Goal: Task Accomplishment & Management: Manage account settings

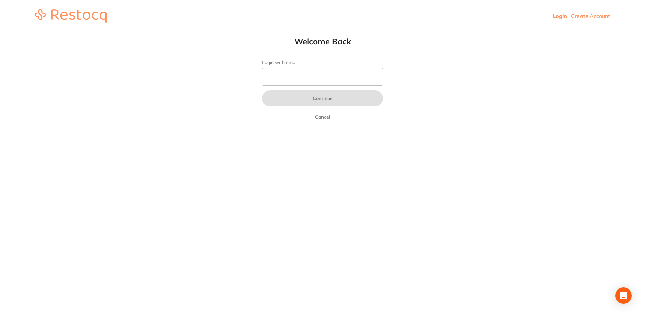
click at [564, 18] on link "Login" at bounding box center [559, 16] width 14 height 7
click at [298, 78] on input "Login with email" at bounding box center [322, 76] width 121 height 17
type input "[EMAIL_ADDRESS][DOMAIN_NAME]"
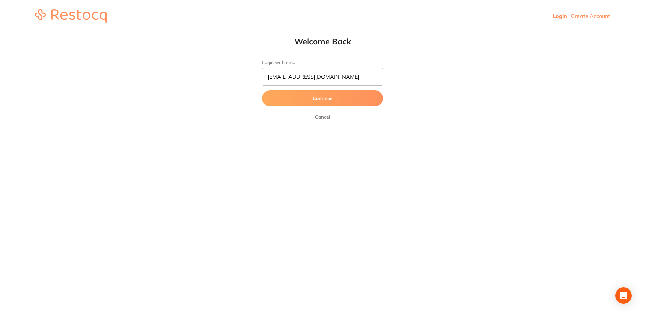
click at [312, 89] on form "Login with email [EMAIL_ADDRESS][DOMAIN_NAME] Continue Cancel" at bounding box center [322, 90] width 121 height 61
click at [318, 99] on button "Continue" at bounding box center [322, 98] width 121 height 16
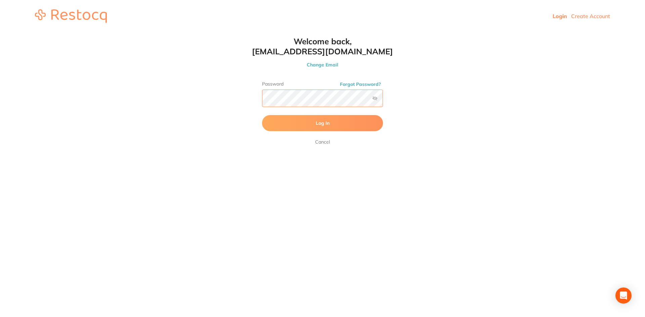
click button "Log In" at bounding box center [322, 123] width 121 height 16
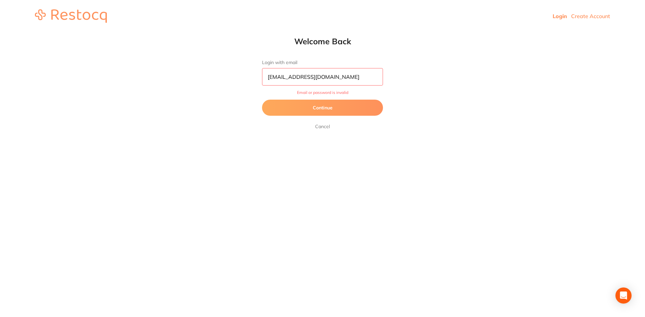
click at [332, 107] on button "Continue" at bounding box center [322, 108] width 121 height 16
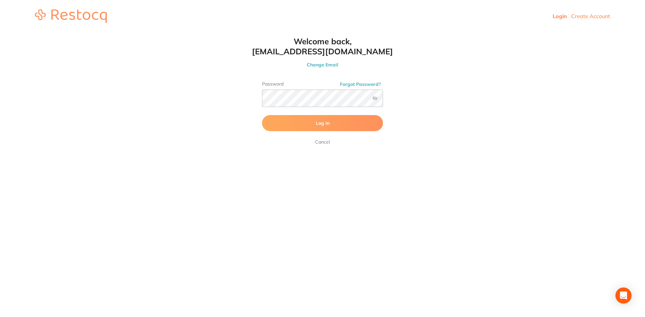
click at [320, 124] on span "Log In" at bounding box center [323, 123] width 14 height 6
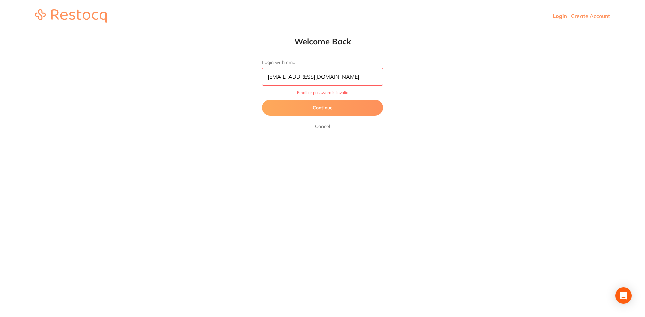
click at [329, 107] on button "Continue" at bounding box center [322, 108] width 121 height 16
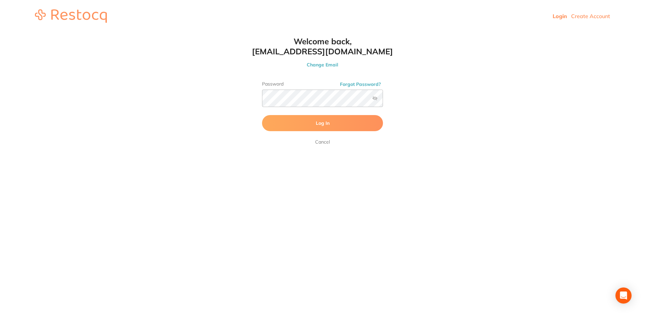
click at [372, 99] on label at bounding box center [374, 98] width 5 height 5
click at [383, 100] on input "checkbox" at bounding box center [383, 100] width 0 height 0
click at [401, 32] on html "Login Create Account Welcome Back Login with email [EMAIL_ADDRESS][DOMAIN_NAME]…" at bounding box center [322, 16] width 645 height 32
click at [321, 127] on button "Log In" at bounding box center [322, 123] width 121 height 16
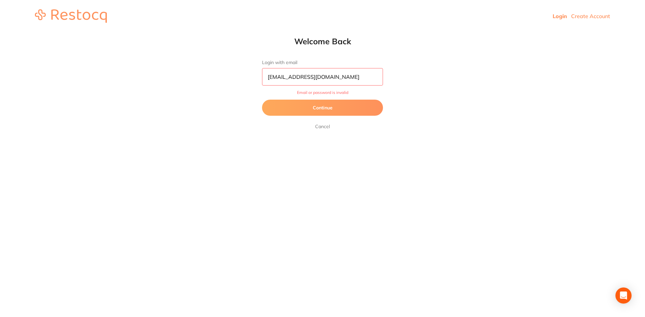
click at [320, 106] on button "Continue" at bounding box center [322, 108] width 121 height 16
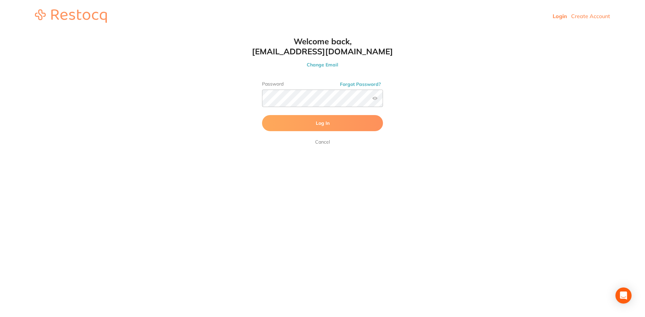
click at [325, 123] on span "Log In" at bounding box center [323, 123] width 14 height 6
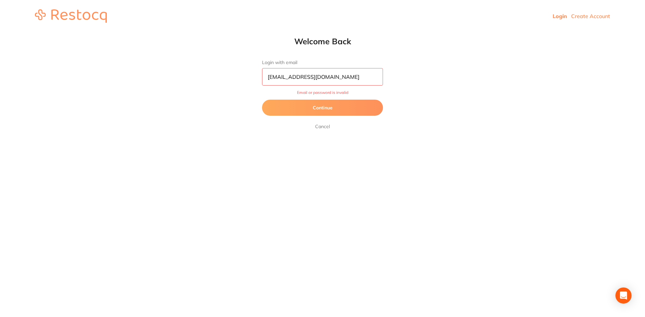
click at [317, 110] on button "Continue" at bounding box center [322, 108] width 121 height 16
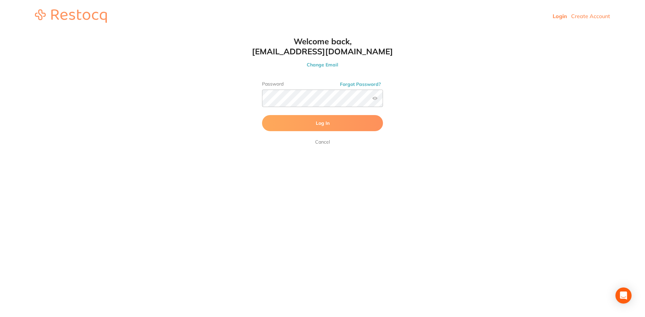
click at [359, 85] on button "Forgot Password?" at bounding box center [360, 84] width 45 height 6
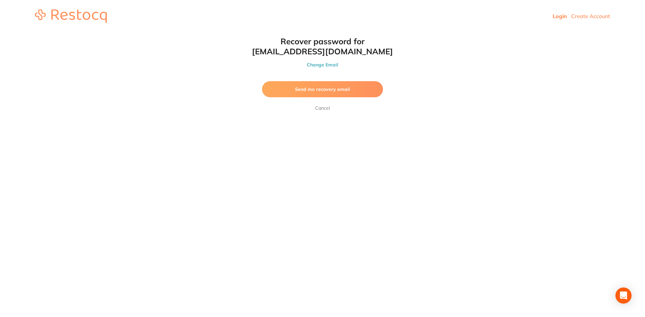
click at [317, 90] on span "Send me recovery email" at bounding box center [322, 89] width 55 height 6
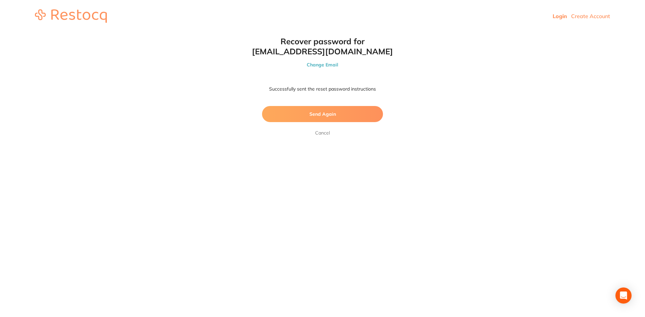
click at [320, 115] on span "Send Again" at bounding box center [322, 114] width 27 height 6
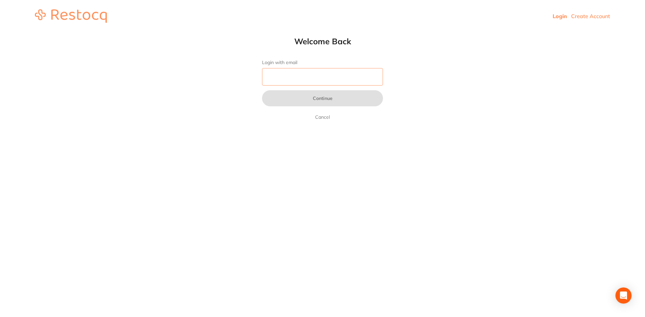
click at [295, 82] on input "Login with email" at bounding box center [322, 76] width 121 height 17
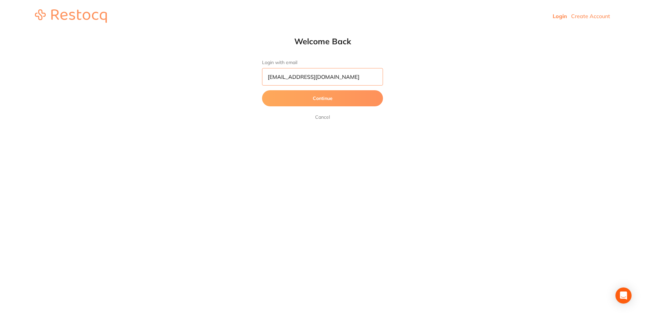
type input "admin@lakemacdentist.com.au"
click at [311, 96] on button "Continue" at bounding box center [322, 98] width 121 height 16
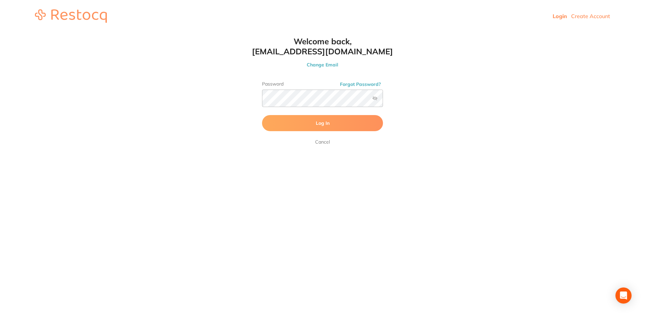
click at [425, 32] on html "Login Create Account Welcome Back Login with email admin@lakemacdentist.com.au …" at bounding box center [322, 16] width 645 height 32
click at [376, 98] on label at bounding box center [374, 98] width 5 height 5
click at [383, 100] on input "checkbox" at bounding box center [383, 100] width 0 height 0
click at [316, 126] on span "Log In" at bounding box center [323, 123] width 14 height 6
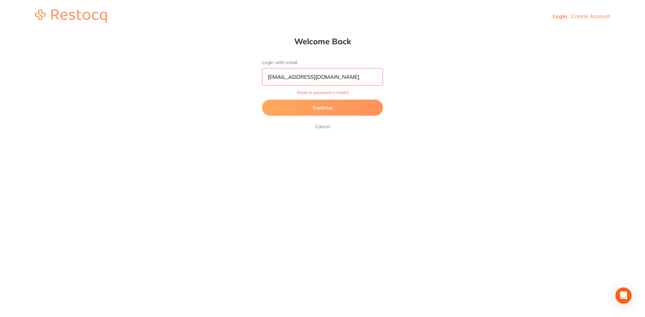
click at [319, 107] on button "Continue" at bounding box center [322, 108] width 121 height 16
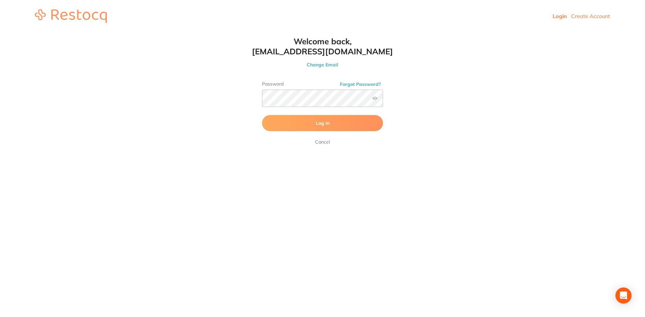
click at [316, 124] on span "Log In" at bounding box center [323, 123] width 14 height 6
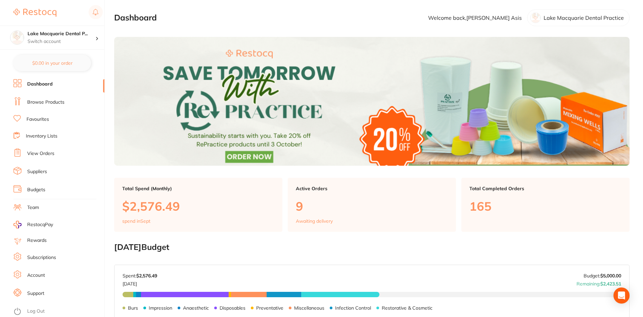
click at [34, 153] on link "View Orders" at bounding box center [40, 153] width 27 height 7
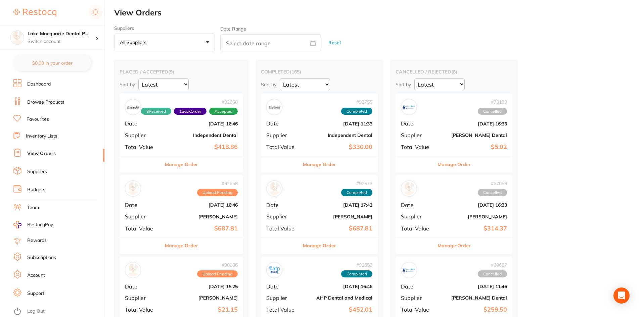
click at [183, 166] on button "Manage Order" at bounding box center [181, 164] width 33 height 16
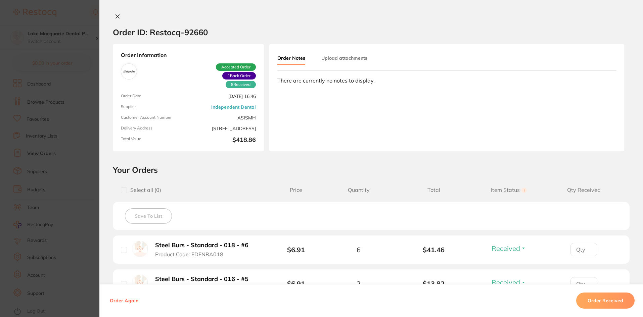
click at [119, 14] on button at bounding box center [117, 16] width 9 height 7
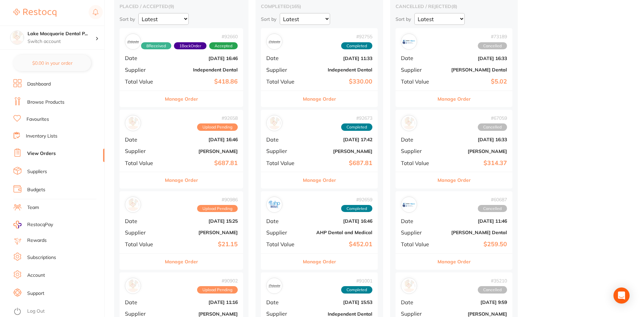
scroll to position [67, 0]
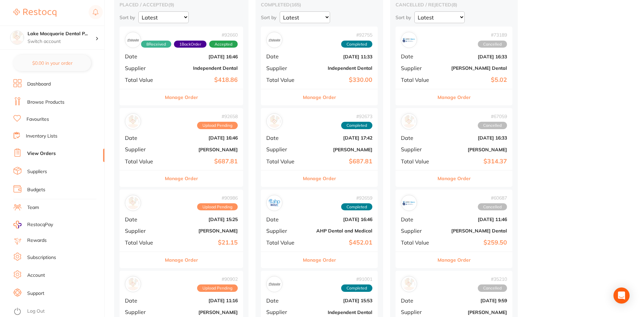
click at [179, 179] on button "Manage Order" at bounding box center [181, 179] width 33 height 16
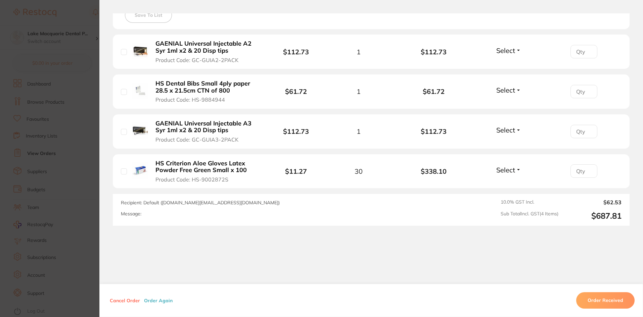
scroll to position [201, 0]
click at [602, 301] on button "Order Received" at bounding box center [605, 301] width 58 height 16
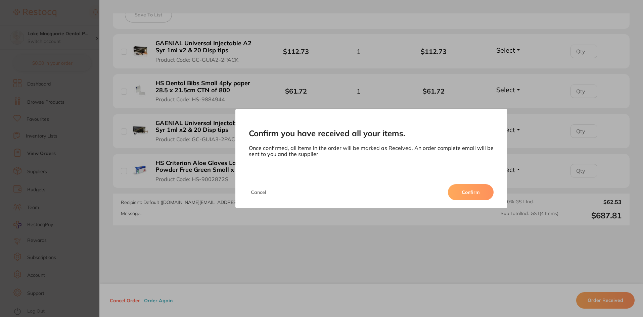
click at [484, 195] on button "Confirm" at bounding box center [471, 192] width 46 height 16
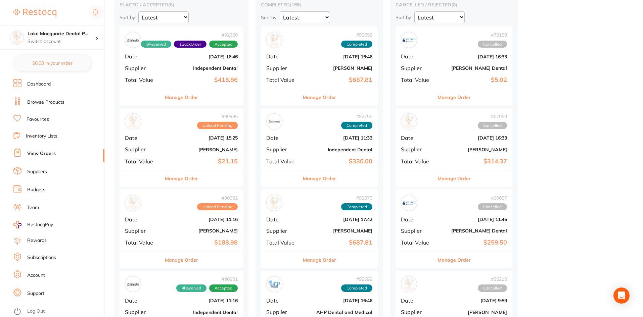
click at [178, 179] on button "Manage Order" at bounding box center [181, 179] width 33 height 16
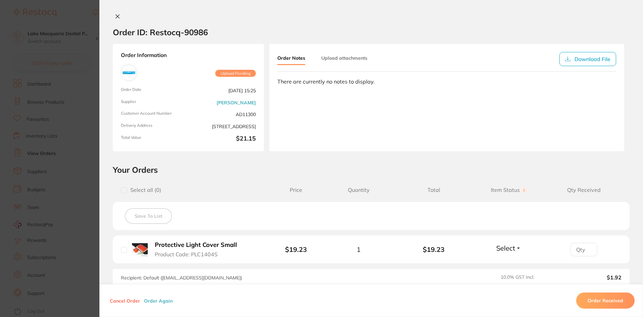
click at [116, 17] on icon at bounding box center [118, 17] width 4 height 4
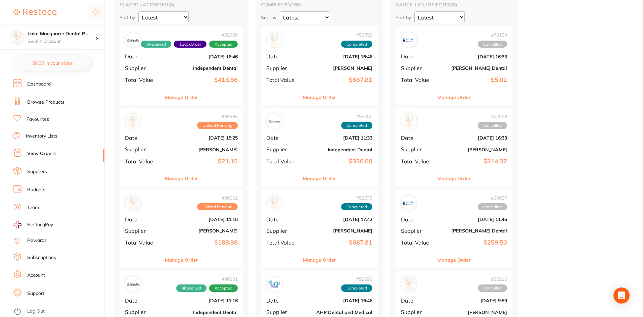
click at [181, 255] on button "Manage Order" at bounding box center [181, 260] width 33 height 16
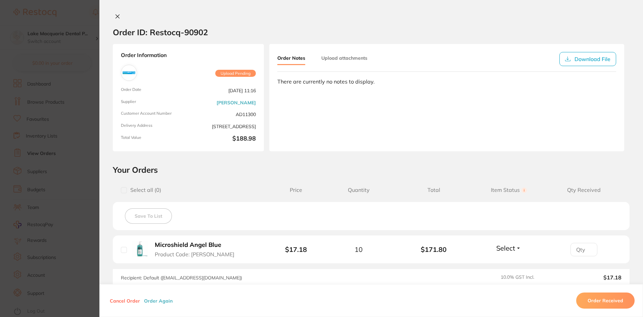
click at [116, 17] on icon at bounding box center [118, 17] width 4 height 4
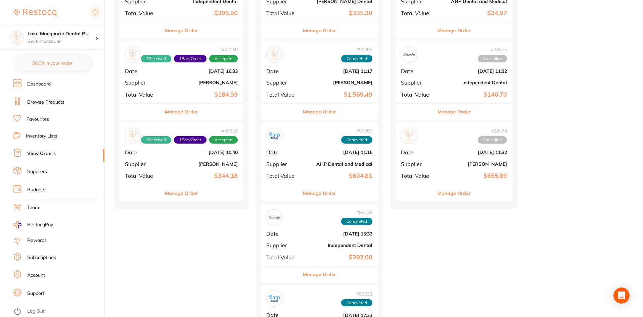
scroll to position [537, 0]
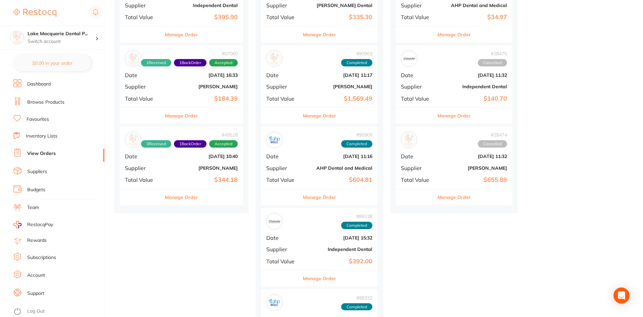
click at [178, 194] on button "Manage Order" at bounding box center [181, 197] width 33 height 16
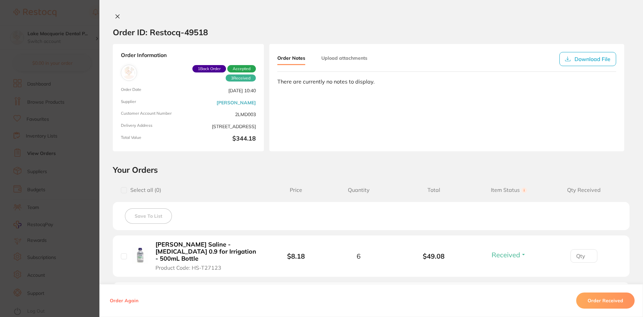
click at [115, 16] on icon at bounding box center [117, 16] width 5 height 5
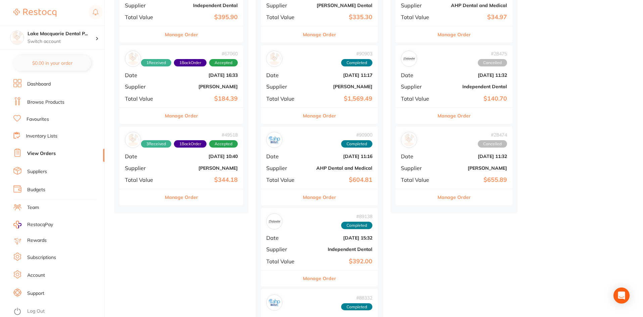
click at [187, 116] on button "Manage Order" at bounding box center [181, 116] width 33 height 16
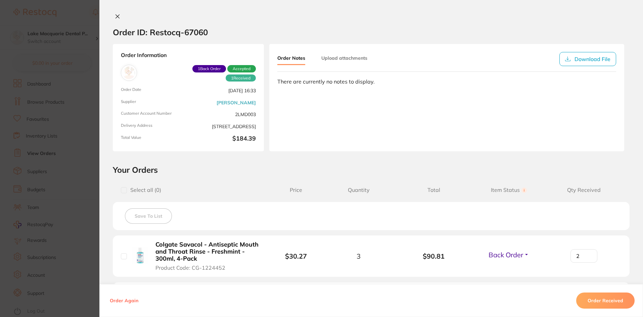
click at [118, 14] on icon at bounding box center [117, 16] width 5 height 5
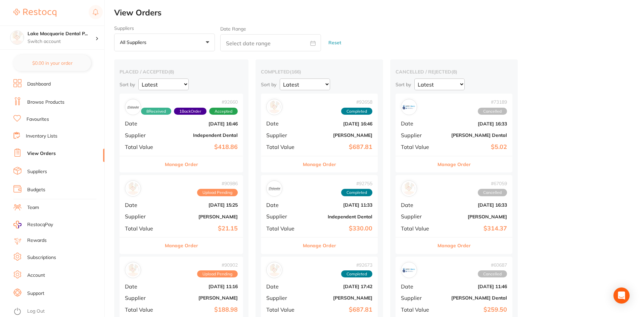
click at [31, 99] on link "Browse Products" at bounding box center [45, 102] width 37 height 7
